Goal: Transaction & Acquisition: Purchase product/service

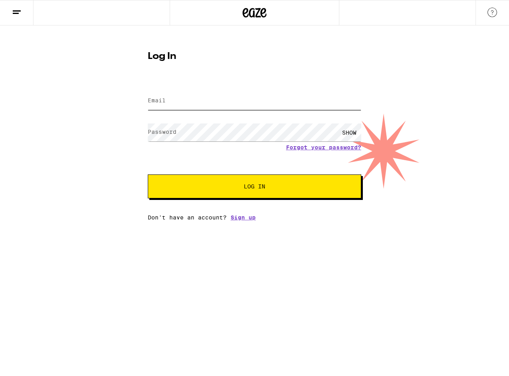
type input "[EMAIL_ADDRESS][DOMAIN_NAME]"
click at [252, 188] on span "Log In" at bounding box center [255, 187] width 22 height 6
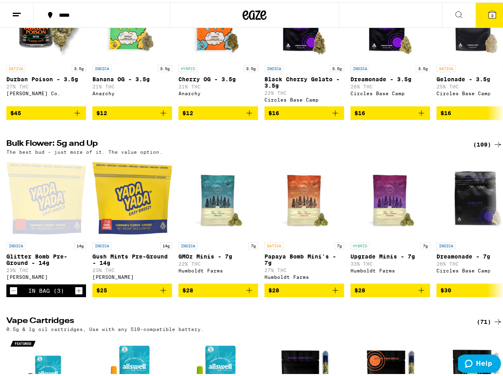
scroll to position [358, 0]
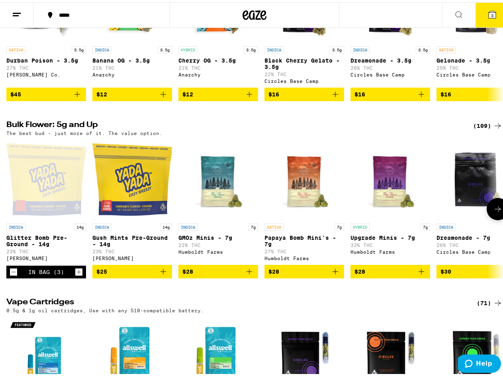
click at [12, 274] on icon "Decrement" at bounding box center [13, 270] width 7 height 10
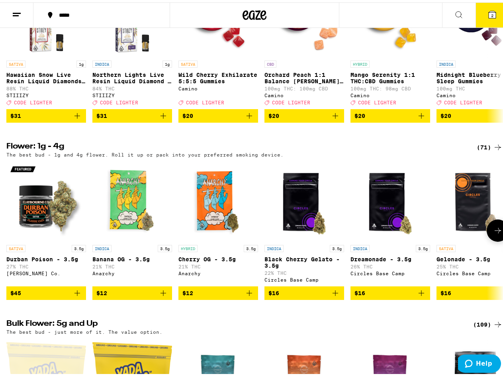
scroll to position [159, 0]
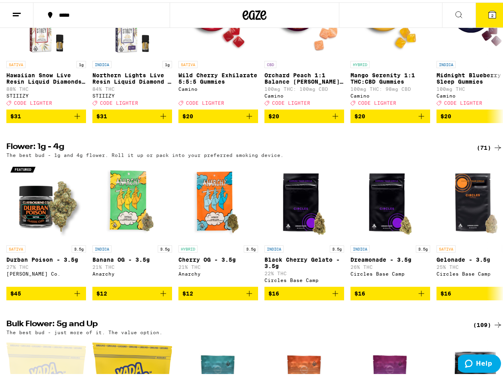
click at [489, 13] on icon at bounding box center [492, 12] width 7 height 7
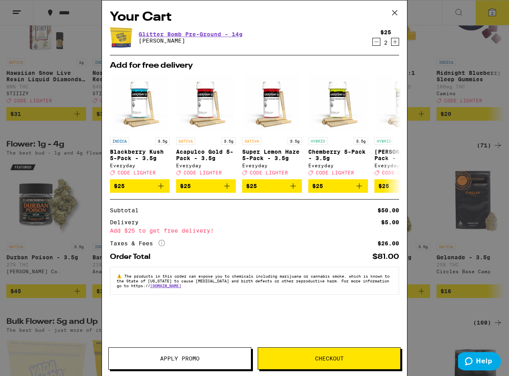
click at [394, 12] on icon at bounding box center [394, 12] width 5 height 5
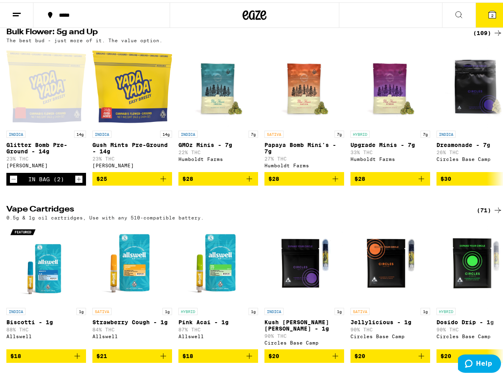
scroll to position [438, 0]
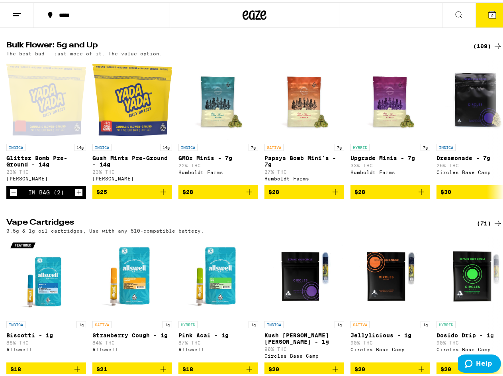
click at [491, 14] on span "2" at bounding box center [492, 13] width 2 height 5
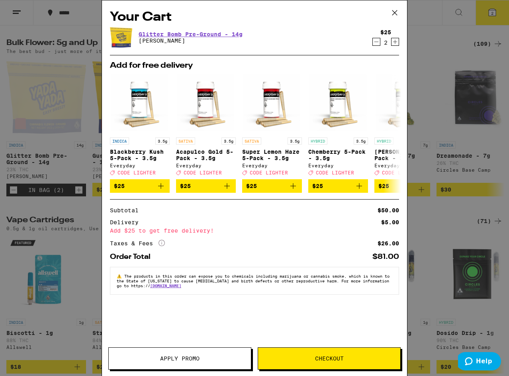
click at [395, 43] on icon "Increment" at bounding box center [395, 42] width 4 height 4
click at [178, 358] on span "Apply Promo" at bounding box center [179, 359] width 39 height 6
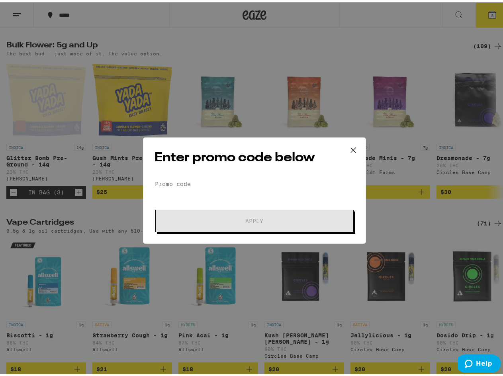
click at [347, 148] on icon at bounding box center [353, 148] width 12 height 12
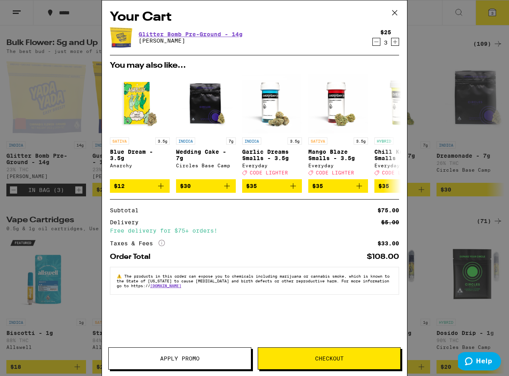
click at [376, 45] on icon "Decrement" at bounding box center [376, 42] width 7 height 10
click at [396, 11] on icon at bounding box center [394, 12] width 5 height 5
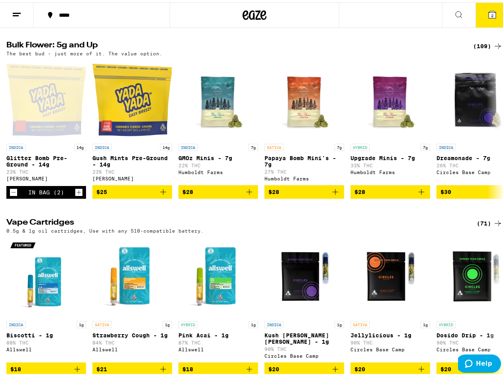
click at [480, 49] on div "(109)" at bounding box center [487, 44] width 29 height 10
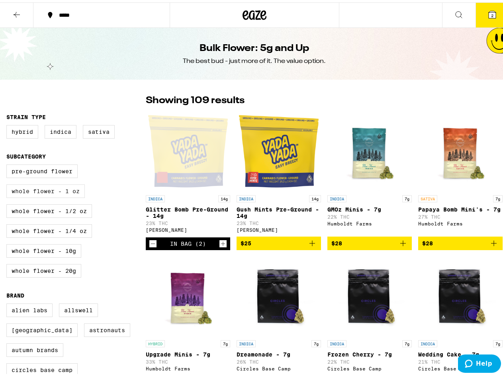
click at [40, 194] on label "Whole Flower - 1 oz" at bounding box center [45, 189] width 78 height 14
click at [8, 164] on input "Whole Flower - 1 oz" at bounding box center [8, 163] width 0 height 0
checkbox input "true"
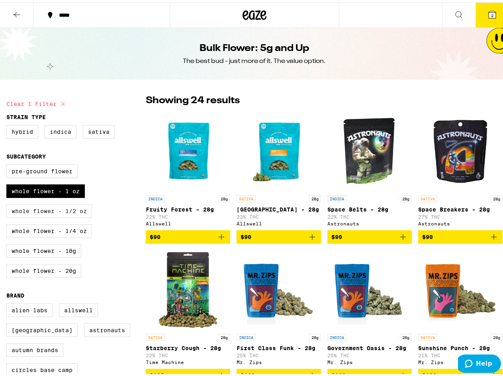
click at [42, 213] on label "Whole Flower - 1/2 oz" at bounding box center [49, 209] width 86 height 14
click at [8, 164] on input "Whole Flower - 1/2 oz" at bounding box center [8, 163] width 0 height 0
checkbox input "true"
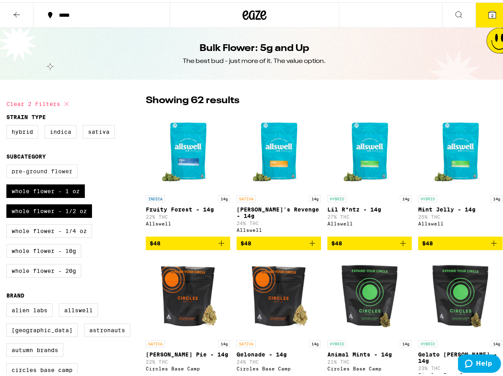
click at [40, 170] on label "Pre-ground Flower" at bounding box center [41, 169] width 71 height 14
click at [8, 164] on input "Pre-ground Flower" at bounding box center [8, 163] width 0 height 0
checkbox input "true"
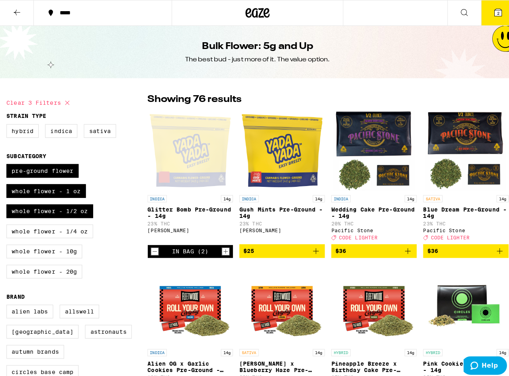
scroll to position [40, 0]
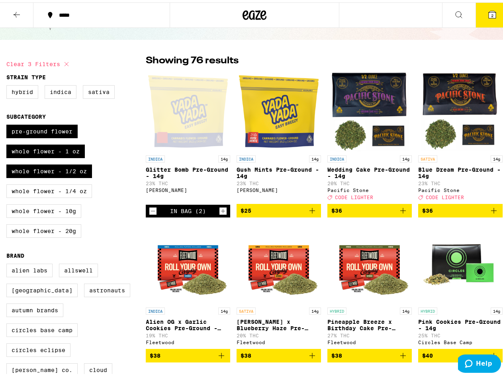
click at [341, 198] on span "CODE LIGHTER" at bounding box center [354, 194] width 38 height 5
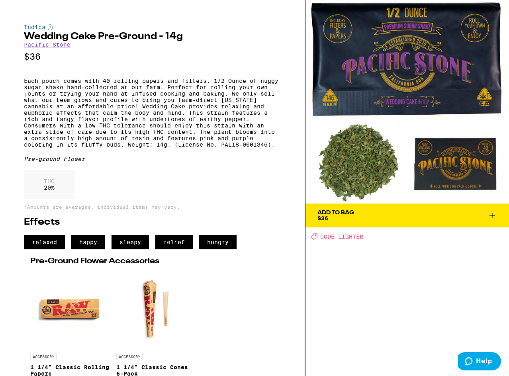
click at [492, 217] on icon at bounding box center [493, 216] width 6 height 6
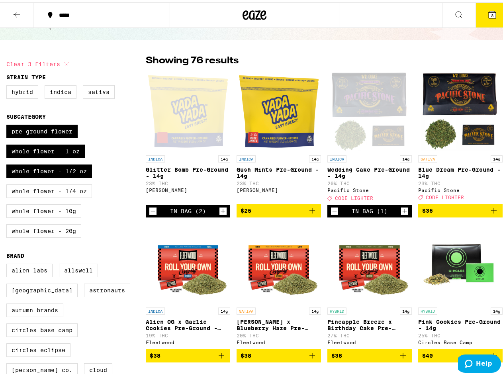
click at [484, 6] on button "3" at bounding box center [492, 12] width 33 height 25
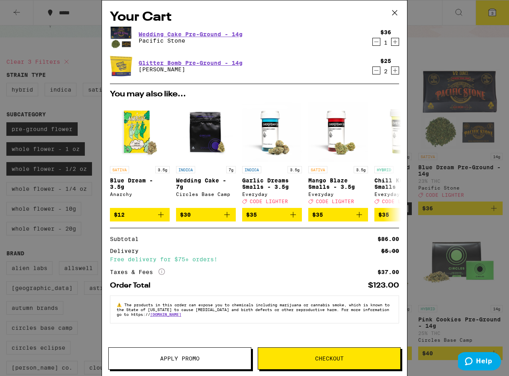
click at [376, 71] on icon "Decrement" at bounding box center [376, 71] width 7 height 10
click at [375, 71] on icon "Decrement" at bounding box center [376, 71] width 7 height 10
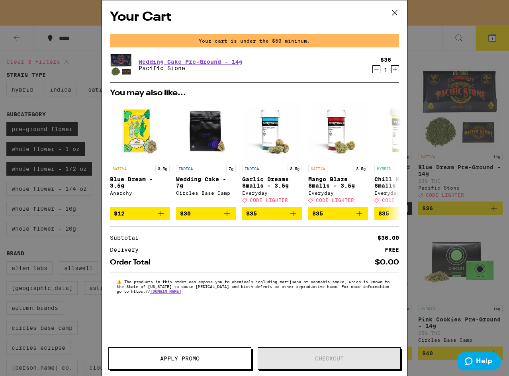
click at [396, 68] on icon "Increment" at bounding box center [395, 70] width 7 height 10
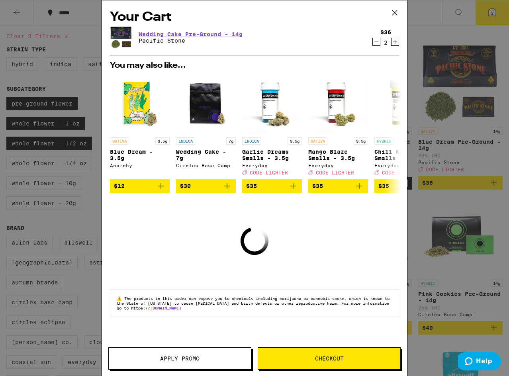
scroll to position [40, 0]
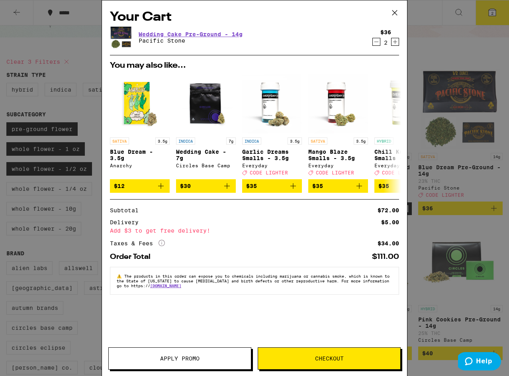
click at [377, 42] on icon "Decrement" at bounding box center [376, 42] width 4 height 0
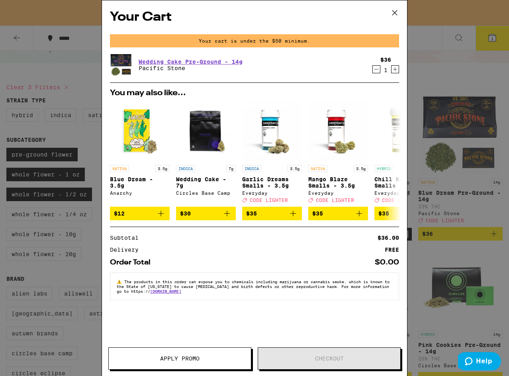
scroll to position [65, 0]
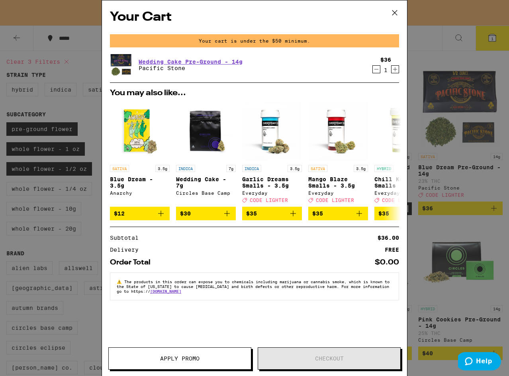
click at [372, 71] on button "Decrement" at bounding box center [376, 69] width 8 height 8
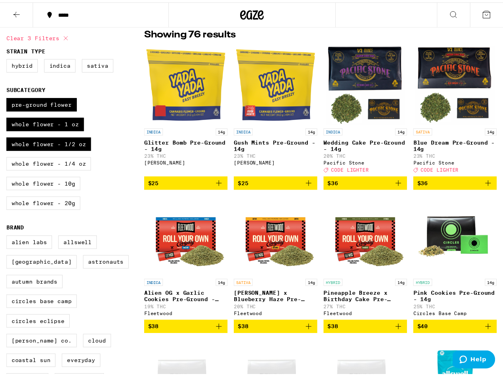
scroll to position [40, 0]
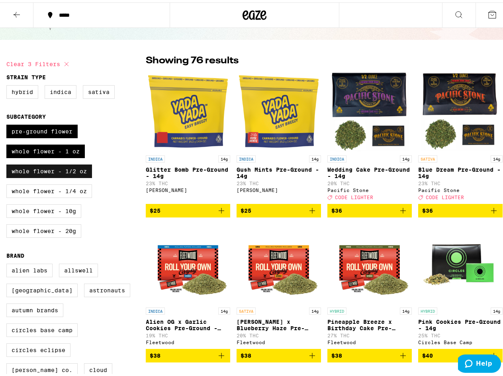
click at [63, 174] on label "Whole Flower - 1/2 oz" at bounding box center [49, 169] width 86 height 14
click at [8, 124] on input "Whole Flower - 1/2 oz" at bounding box center [8, 123] width 0 height 0
checkbox input "false"
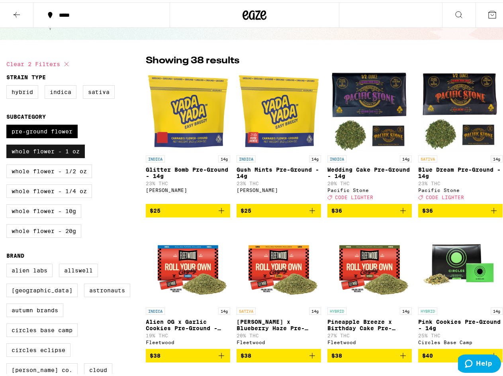
click at [58, 156] on label "Whole Flower - 1 oz" at bounding box center [45, 149] width 78 height 14
click at [8, 124] on input "Whole Flower - 1 oz" at bounding box center [8, 123] width 0 height 0
checkbox input "false"
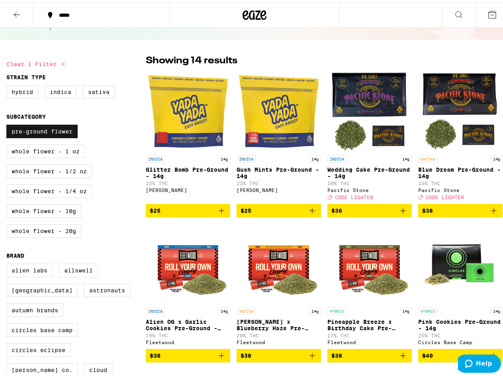
click at [54, 132] on label "Pre-ground Flower" at bounding box center [41, 129] width 71 height 14
click at [8, 124] on input "Pre-ground Flower" at bounding box center [8, 123] width 0 height 0
checkbox input "false"
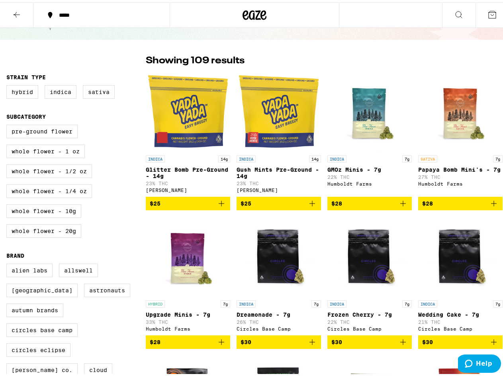
click at [218, 205] on icon "Add to bag" at bounding box center [222, 201] width 10 height 10
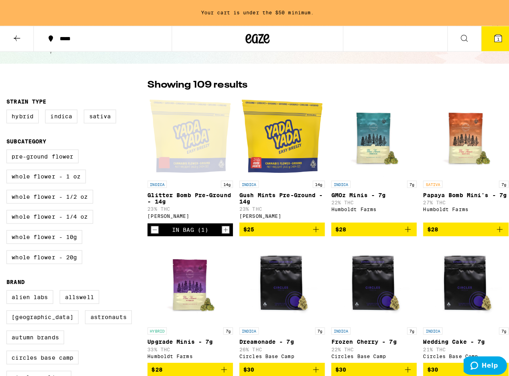
scroll to position [65, 0]
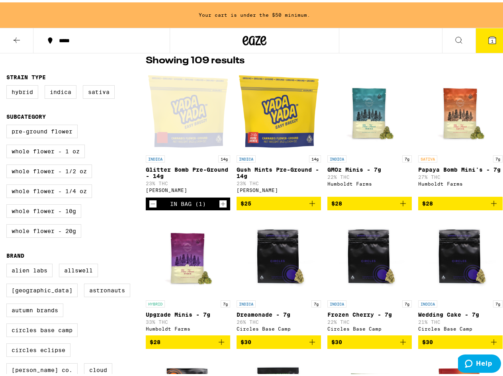
click at [488, 39] on icon at bounding box center [493, 38] width 10 height 10
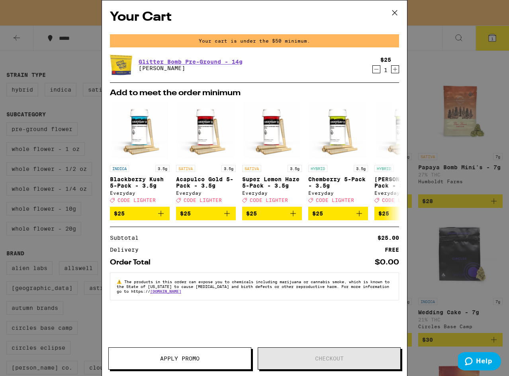
click at [396, 69] on icon "Increment" at bounding box center [395, 70] width 7 height 10
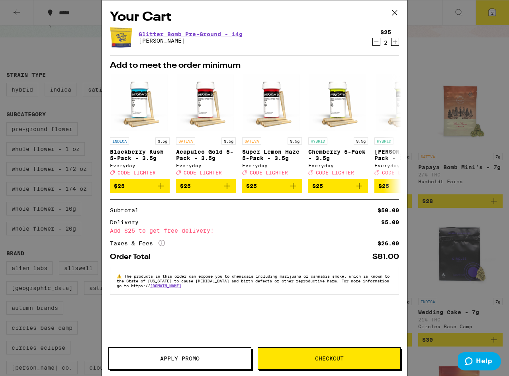
click at [309, 355] on button "Checkout" at bounding box center [329, 358] width 143 height 22
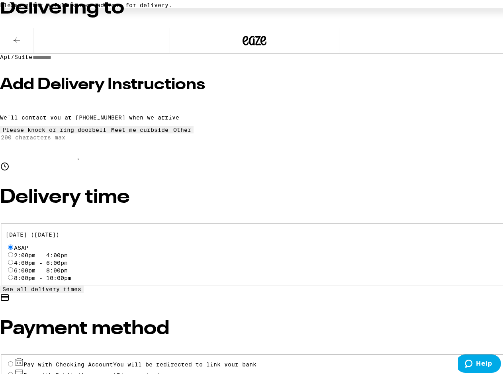
scroll to position [149, 0]
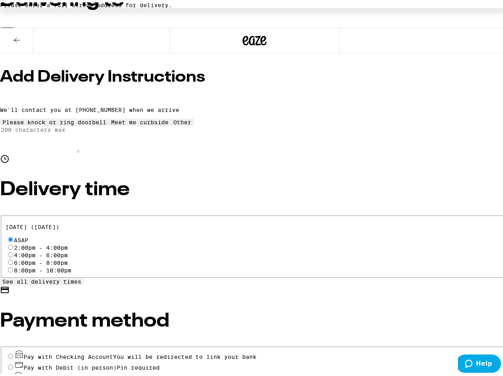
click at [13, 373] on input "Cash (in person)" at bounding box center [10, 375] width 5 height 5
radio input "true"
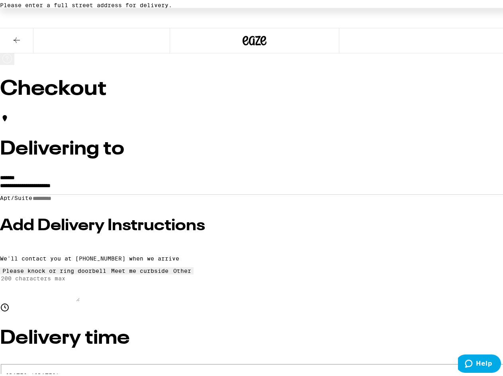
click at [505, 144] on icon at bounding box center [507, 141] width 4 height 6
click at [15, 173] on label "*******" at bounding box center [7, 175] width 15 height 6
click at [65, 178] on input "**********" at bounding box center [254, 185] width 509 height 14
click at [15, 175] on label "*******" at bounding box center [7, 175] width 15 height 6
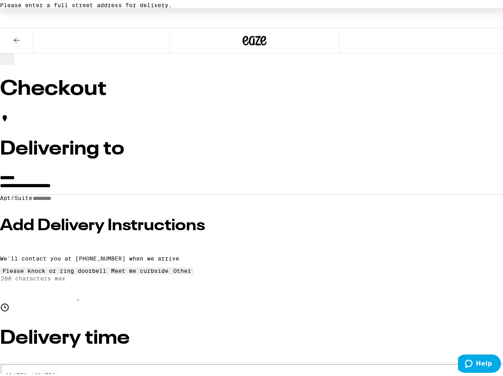
click at [182, 178] on input "**********" at bounding box center [254, 185] width 509 height 14
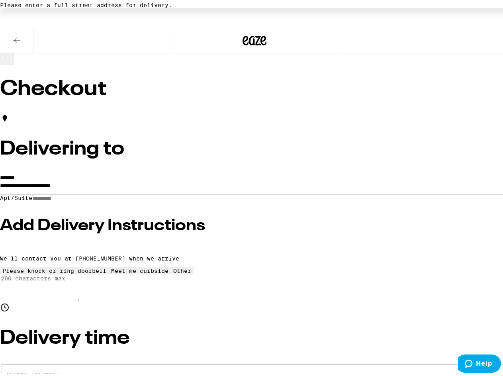
click at [154, 180] on input "**********" at bounding box center [254, 185] width 509 height 14
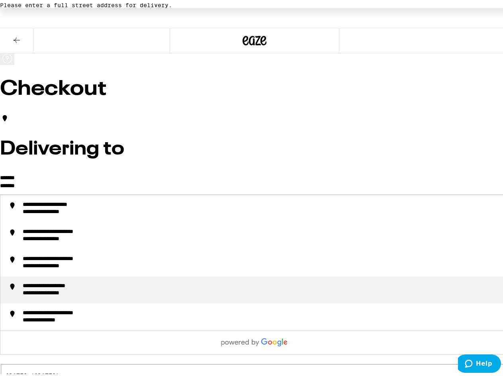
click at [98, 286] on div "**********" at bounding box center [61, 283] width 76 height 7
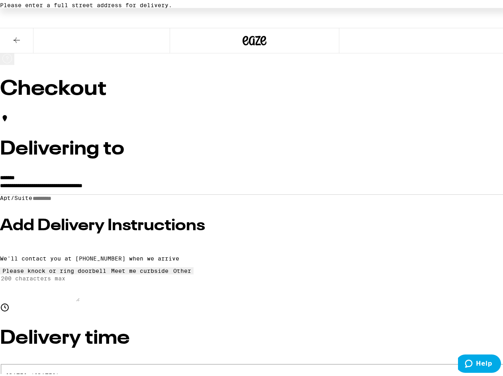
type input "**********"
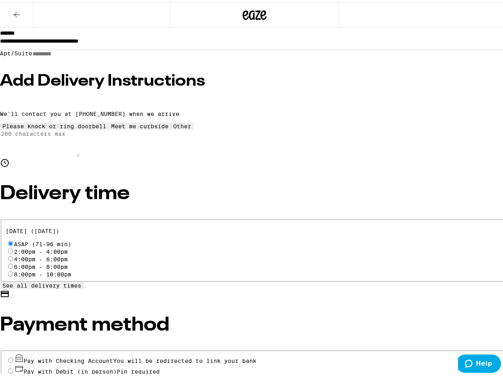
scroll to position [123, 0]
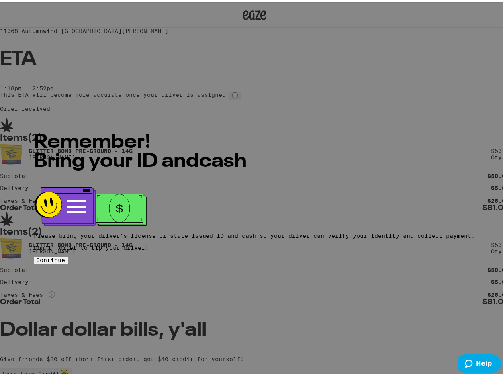
click at [65, 255] on span "Continue" at bounding box center [51, 258] width 29 height 6
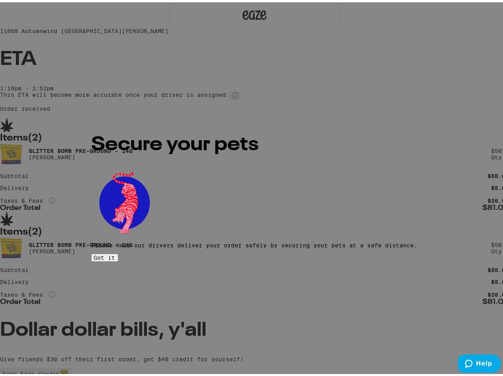
click at [116, 252] on span "Got it" at bounding box center [105, 255] width 22 height 6
